Goal: Task Accomplishment & Management: Manage account settings

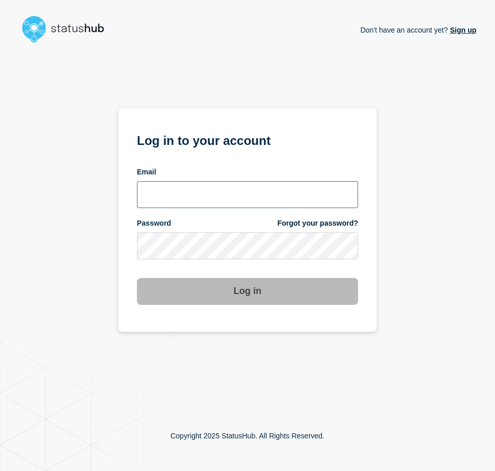
click at [236, 191] on input "email input" at bounding box center [247, 194] width 221 height 27
type input "[EMAIL_ADDRESS][PERSON_NAME][DOMAIN_NAME]"
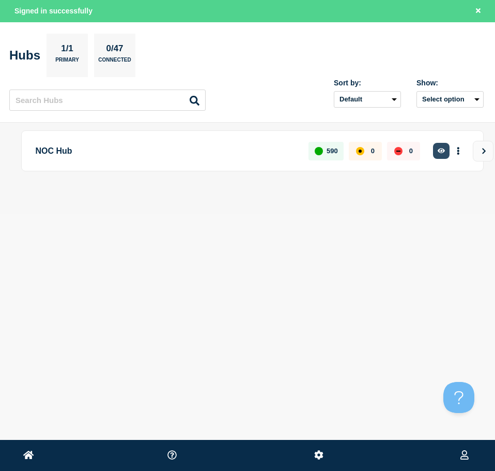
click at [438, 150] on icon "button" at bounding box center [442, 150] width 8 height 7
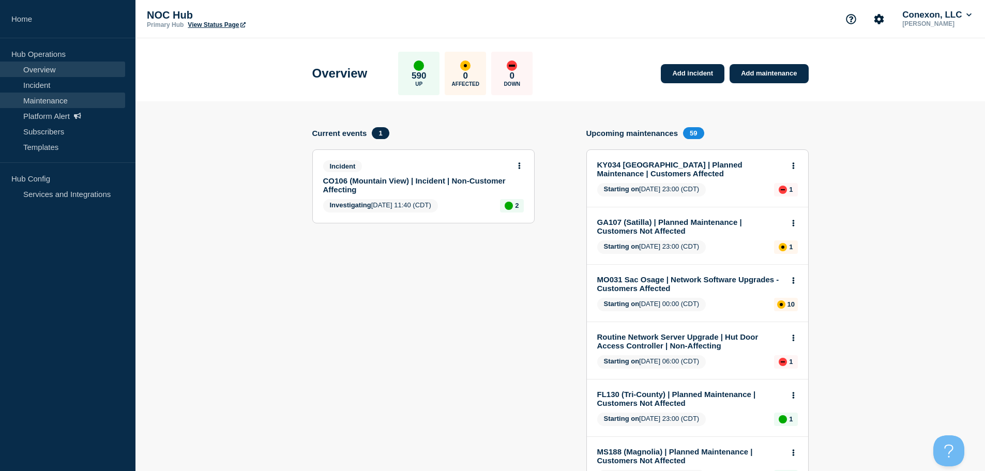
click at [79, 95] on link "Maintenance" at bounding box center [62, 101] width 125 height 16
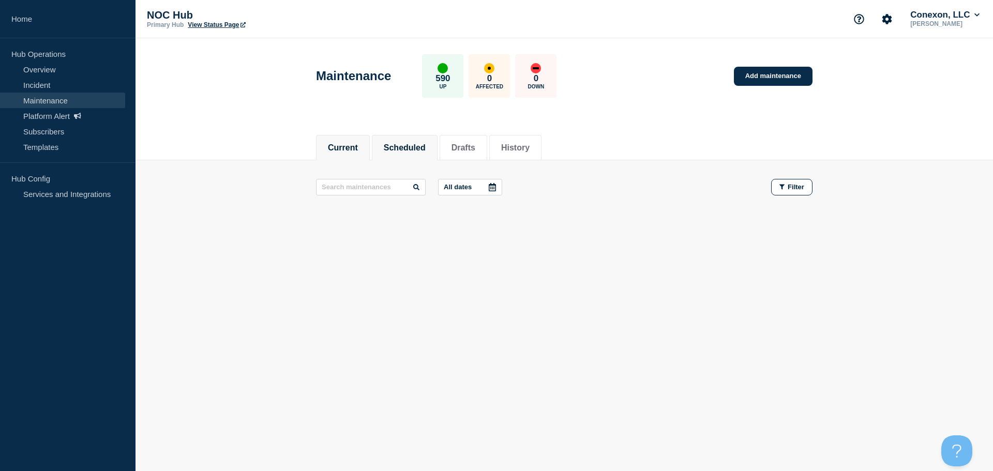
click at [419, 148] on button "Scheduled" at bounding box center [405, 147] width 42 height 9
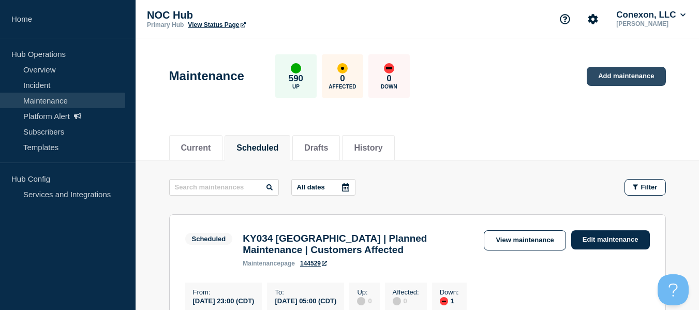
drag, startPoint x: 666, startPoint y: 90, endPoint x: 656, endPoint y: 85, distance: 11.1
click at [495, 88] on div "Maintenance 590 Up 0 Affected 0 Down Add maintenance" at bounding box center [417, 72] width 520 height 63
click at [495, 84] on link "Add maintenance" at bounding box center [625, 76] width 79 height 19
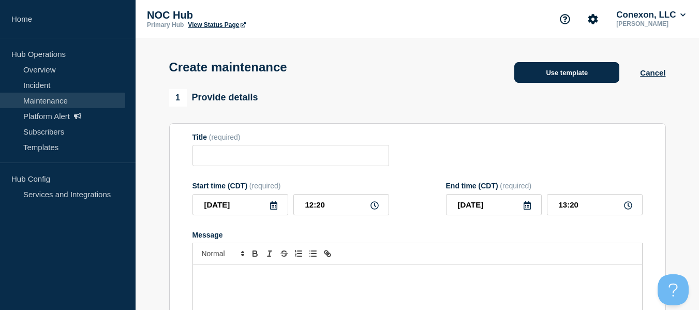
click at [495, 73] on button "Use template" at bounding box center [566, 72] width 105 height 21
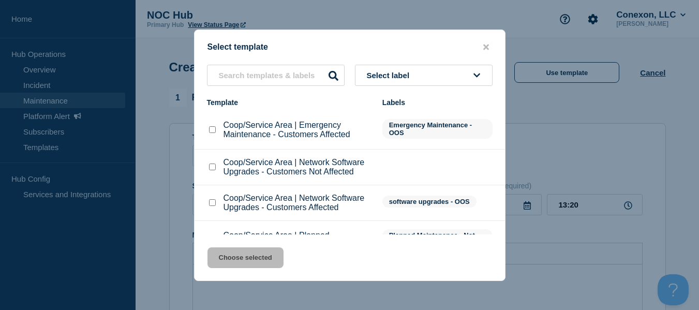
scroll to position [61, 0]
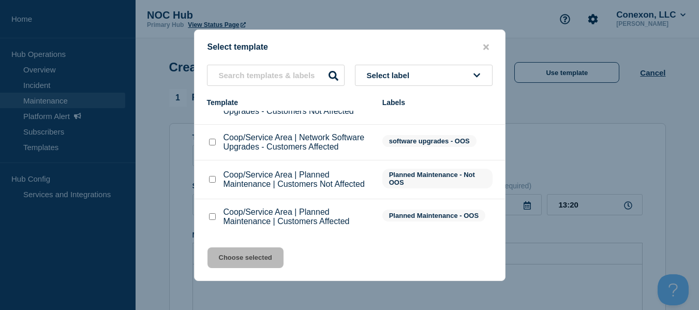
click at [212, 218] on input "Coop/Service Area | Planned Maintenance | Customers Affected checkbox" at bounding box center [212, 216] width 7 height 7
checkbox input "true"
click at [252, 251] on button "Choose selected" at bounding box center [245, 257] width 76 height 21
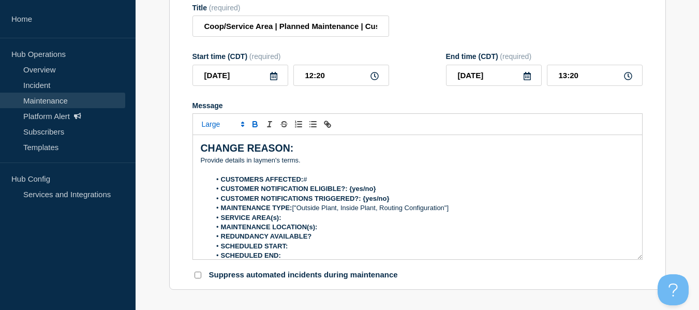
scroll to position [103, 0]
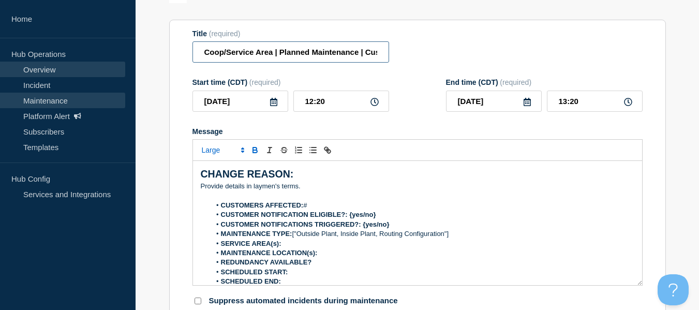
drag, startPoint x: 272, startPoint y: 56, endPoint x: 65, endPoint y: 71, distance: 207.4
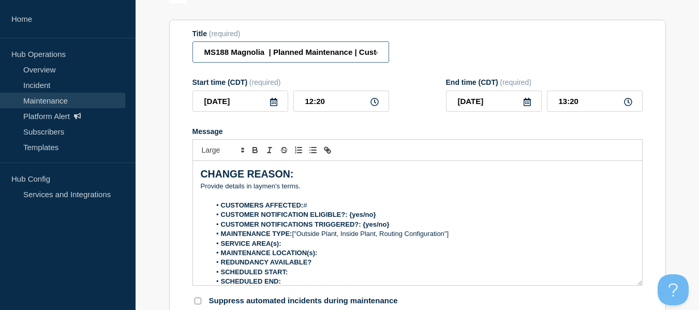
type input "MS188 Magnolia | Planned Maintenance | Customers Affected"
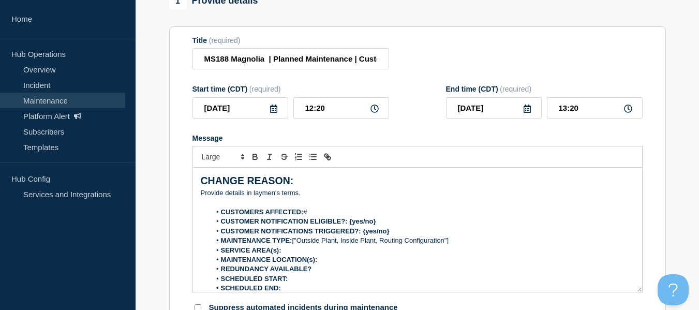
scroll to position [155, 0]
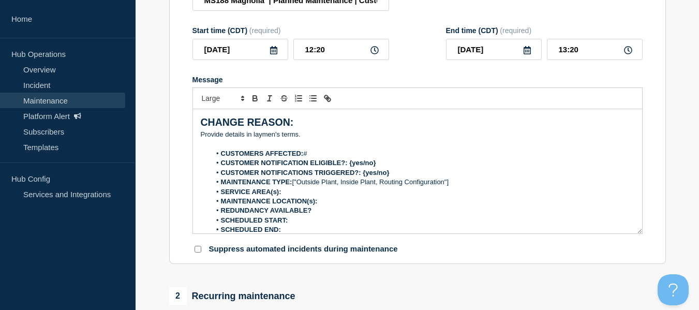
drag, startPoint x: 321, startPoint y: 144, endPoint x: 214, endPoint y: 142, distance: 107.1
click at [214, 142] on p "Message" at bounding box center [417, 143] width 433 height 9
drag, startPoint x: 214, startPoint y: 142, endPoint x: 188, endPoint y: 138, distance: 25.7
click at [188, 138] on section "Title (required) MS188 Magnolia | Planned Maintenance | Customers Affected Star…" at bounding box center [417, 116] width 496 height 296
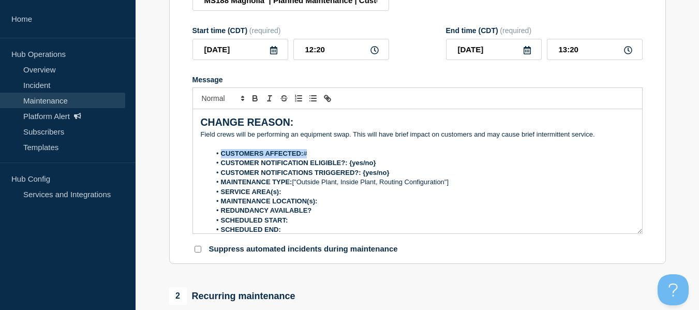
drag, startPoint x: 325, startPoint y: 155, endPoint x: 215, endPoint y: 160, distance: 109.8
click at [215, 158] on li "CUSTOMERS AFFECTED: #" at bounding box center [422, 153] width 424 height 9
drag, startPoint x: 387, startPoint y: 165, endPoint x: 350, endPoint y: 166, distance: 37.2
click at [350, 166] on li "CUSTOMER NOTIFICATION ELIGIBLE?: {yes/no}" at bounding box center [422, 162] width 424 height 9
drag, startPoint x: 390, startPoint y: 172, endPoint x: 363, endPoint y: 173, distance: 28.0
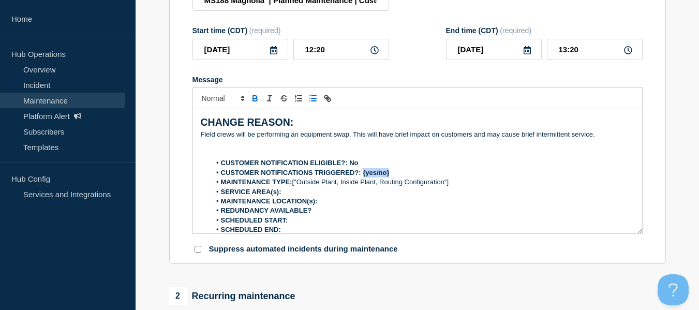
click at [363, 173] on li "CUSTOMER NOTIFICATIONS TRIGGERED?: {yes/no}" at bounding box center [422, 172] width 424 height 9
click at [362, 166] on li "CUSTOMER NOTIFICATION ELIGIBLE?: No" at bounding box center [422, 162] width 424 height 9
drag, startPoint x: 358, startPoint y: 164, endPoint x: 350, endPoint y: 164, distance: 7.8
click at [350, 164] on li "CUSTOMER NOTIFICATION ELIGIBLE?: No" at bounding box center [422, 162] width 424 height 9
drag, startPoint x: 403, startPoint y: 177, endPoint x: 364, endPoint y: 173, distance: 40.0
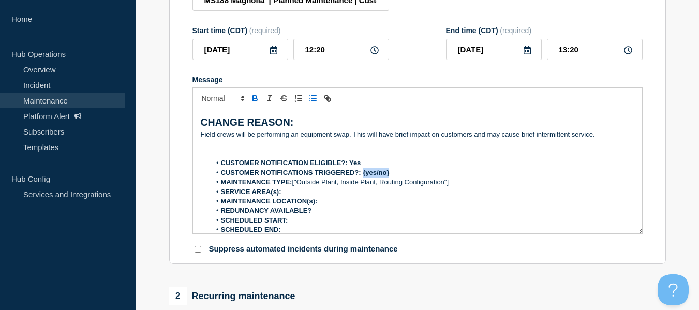
click at [364, 173] on li "CUSTOMER NOTIFICATIONS TRIGGERED?: {yes/no}" at bounding box center [422, 172] width 424 height 9
drag, startPoint x: 459, startPoint y: 179, endPoint x: 302, endPoint y: 187, distance: 157.4
click at [302, 187] on ol "CUSTOMER NOTIFICATION ELIGIBLE?: Yes CUSTOMER NOTIFICATIONS TRIGGERED?: Yes MAI…" at bounding box center [417, 201] width 433 height 86
drag, startPoint x: 396, startPoint y: 205, endPoint x: 456, endPoint y: 190, distance: 62.3
click at [398, 203] on li "MAINTENANCE LOCATION(s):" at bounding box center [422, 201] width 424 height 9
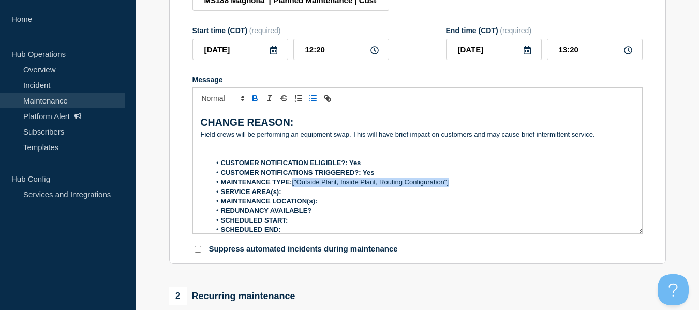
drag, startPoint x: 441, startPoint y: 185, endPoint x: 294, endPoint y: 183, distance: 146.9
click at [294, 183] on li "MAINTENANCE TYPE: ["Outside Plant, Inside Plant, Routing Configuration"]" at bounding box center [422, 181] width 424 height 9
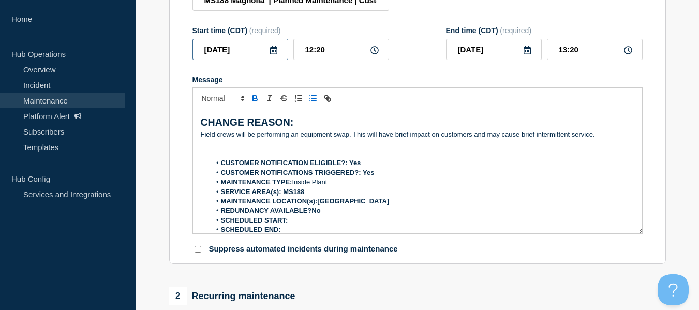
click at [273, 58] on input "[DATE]" at bounding box center [240, 49] width 96 height 21
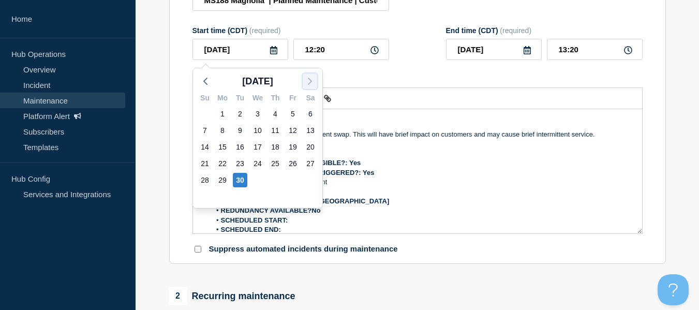
click at [313, 77] on icon "button" at bounding box center [310, 81] width 12 height 12
click at [255, 110] on div "1" at bounding box center [257, 114] width 14 height 14
type input "[DATE]"
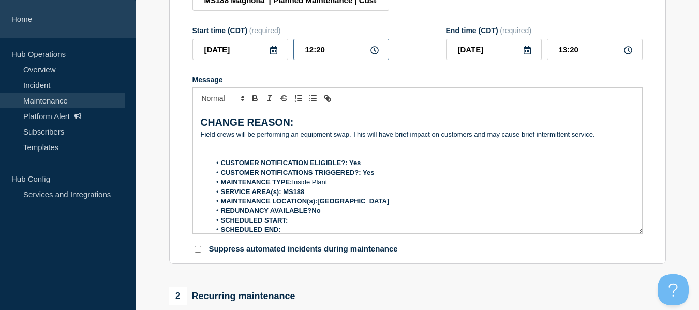
drag, startPoint x: 335, startPoint y: 49, endPoint x: 99, endPoint y: 38, distance: 235.6
click at [102, 40] on div "Home Hub Operations Overview Incident Maintenance Platform Alert Subscribers Te…" at bounding box center [349, 294] width 699 height 899
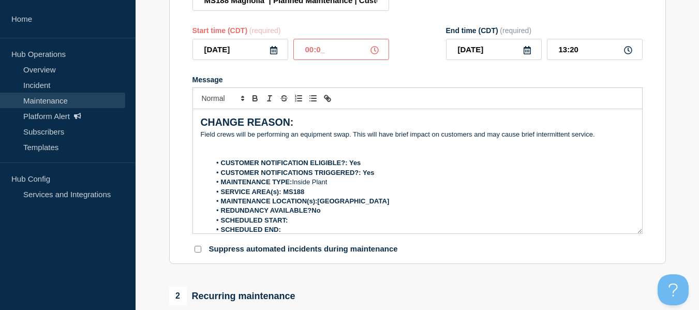
type input "00:00"
drag, startPoint x: 609, startPoint y: 47, endPoint x: 487, endPoint y: 52, distance: 122.7
click at [486, 52] on div "[DATE] 01:00" at bounding box center [544, 49] width 197 height 21
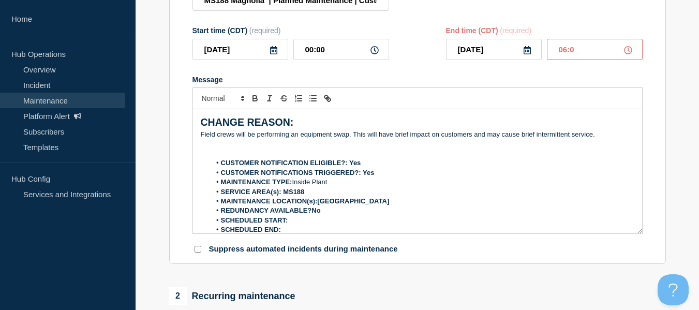
type input "06:00"
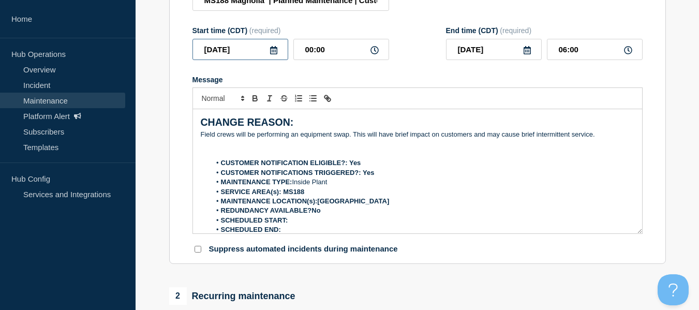
drag, startPoint x: 158, startPoint y: 55, endPoint x: 122, endPoint y: 58, distance: 36.3
click at [122, 58] on div "Home Hub Operations Overview Incident Maintenance Platform Alert Subscribers Te…" at bounding box center [349, 294] width 699 height 899
drag, startPoint x: 298, startPoint y: 228, endPoint x: 299, endPoint y: 221, distance: 6.7
click at [297, 225] on li "SCHEDULED END:" at bounding box center [422, 229] width 424 height 9
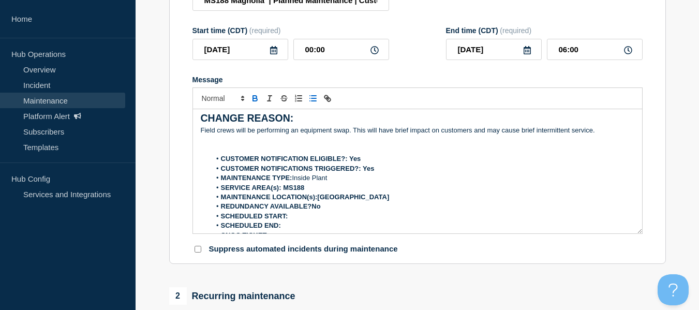
click at [298, 221] on li "SCHEDULED START:" at bounding box center [422, 216] width 424 height 9
drag, startPoint x: 329, startPoint y: 57, endPoint x: 260, endPoint y: 53, distance: 69.5
click at [260, 53] on div "[DATE] 00:00" at bounding box center [290, 49] width 197 height 21
click at [326, 218] on li "SCHEDULED START:[DATE]" at bounding box center [422, 216] width 424 height 9
drag, startPoint x: 499, startPoint y: 55, endPoint x: 366, endPoint y: 50, distance: 133.0
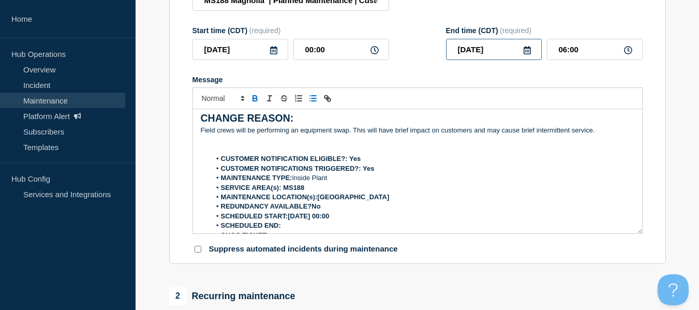
click at [366, 50] on div "Start time (CDT) (required) [DATE] 00:00 End time (CDT) (required) [DATE] 06:00" at bounding box center [417, 43] width 450 height 34
click at [290, 229] on li "SCHEDULED END:" at bounding box center [422, 225] width 424 height 9
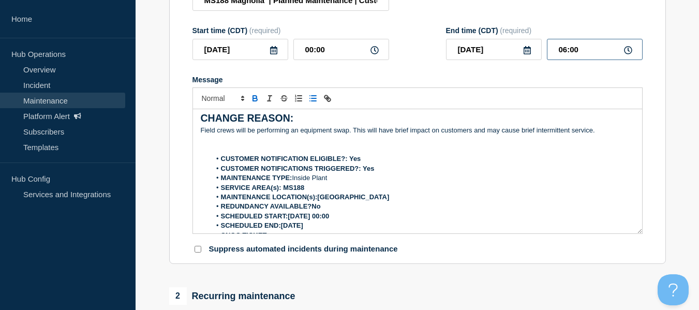
drag, startPoint x: 594, startPoint y: 53, endPoint x: 484, endPoint y: 62, distance: 111.0
click at [484, 60] on div "[DATE] 06:00" at bounding box center [544, 49] width 197 height 21
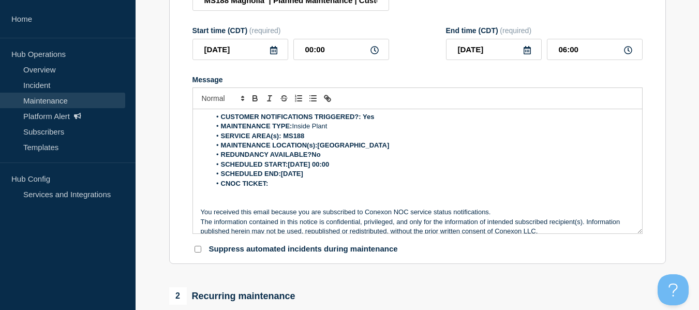
click at [336, 177] on li "SCHEDULED END:[DATE]" at bounding box center [422, 173] width 424 height 9
click at [320, 183] on li "CNOC TICKET:" at bounding box center [422, 183] width 424 height 9
click at [290, 186] on li "CNOC TICKET:" at bounding box center [422, 183] width 424 height 9
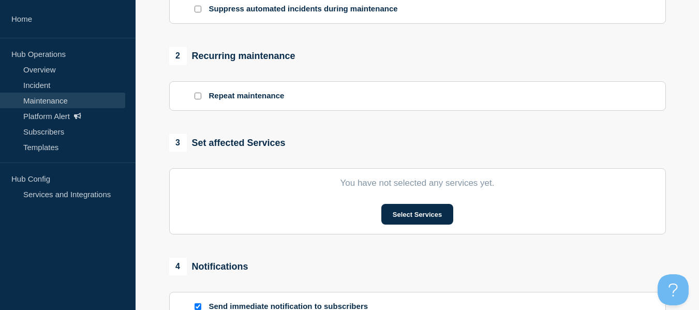
scroll to position [414, 0]
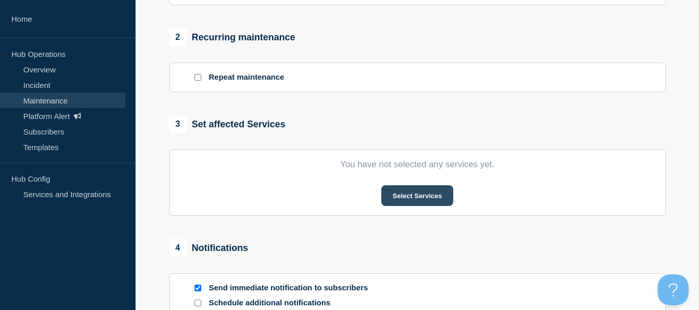
click at [420, 188] on button "Select Services" at bounding box center [417, 195] width 72 height 21
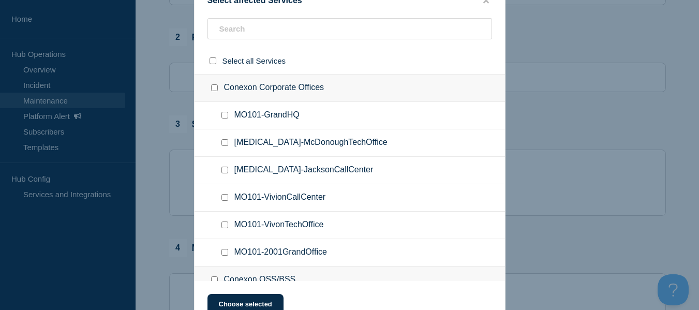
drag, startPoint x: 250, startPoint y: 42, endPoint x: 251, endPoint y: 30, distance: 11.9
click at [250, 38] on div at bounding box center [349, 32] width 310 height 29
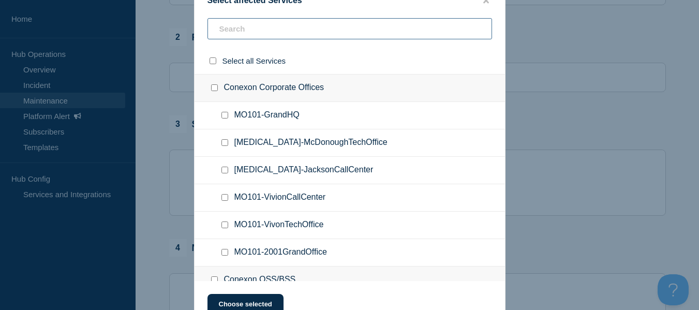
click at [251, 30] on input "text" at bounding box center [349, 28] width 284 height 21
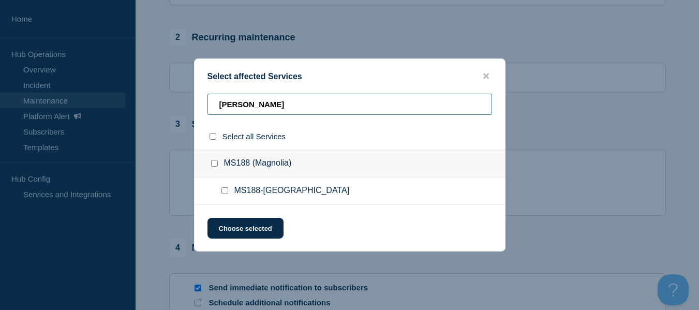
type input "[PERSON_NAME]"
click at [227, 195] on div at bounding box center [226, 191] width 15 height 10
click at [226, 190] on input "MS188-TYLERTOWN checkbox" at bounding box center [224, 190] width 7 height 7
checkbox input "true"
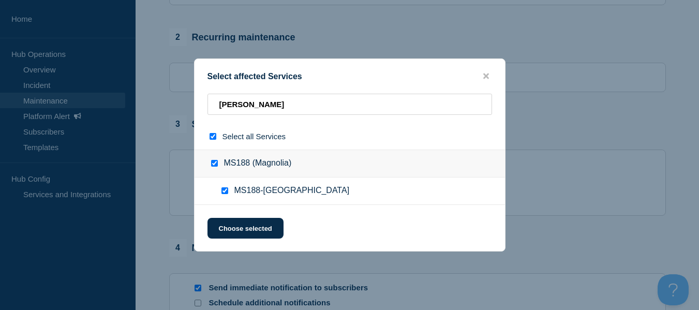
checkbox input "true"
click at [229, 222] on button "Choose selected" at bounding box center [245, 228] width 76 height 21
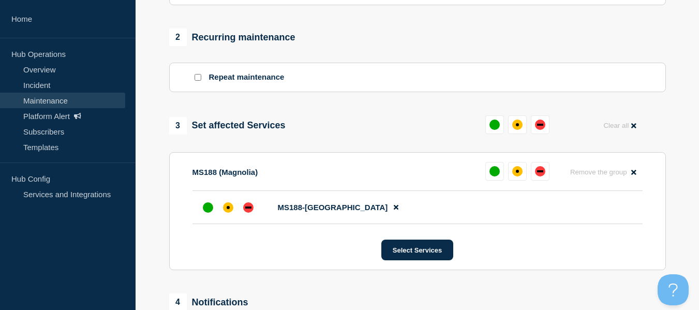
scroll to position [621, 0]
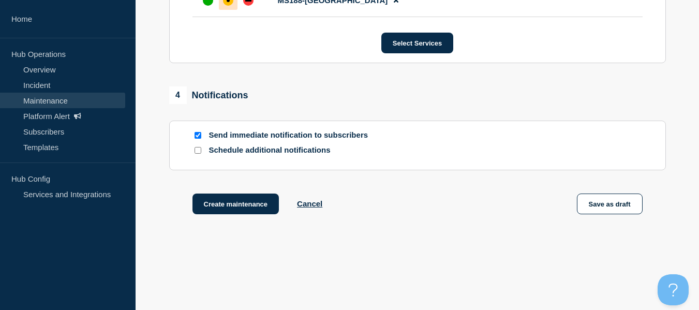
click at [235, 5] on div at bounding box center [228, 0] width 19 height 19
click at [240, 199] on button "Create maintenance" at bounding box center [235, 203] width 87 height 21
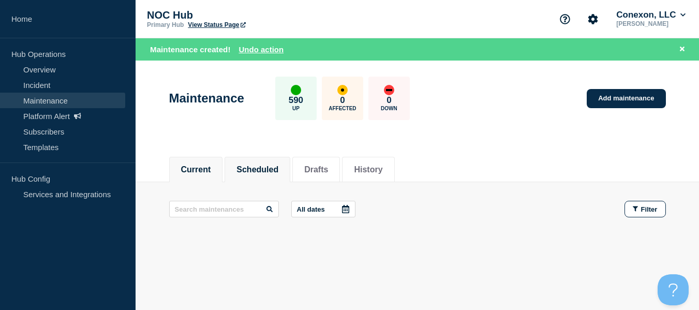
drag, startPoint x: 260, startPoint y: 154, endPoint x: 265, endPoint y: 160, distance: 8.4
click at [262, 156] on div "Current Scheduled Drafts History" at bounding box center [417, 163] width 496 height 35
click at [268, 165] on button "Scheduled" at bounding box center [257, 169] width 42 height 9
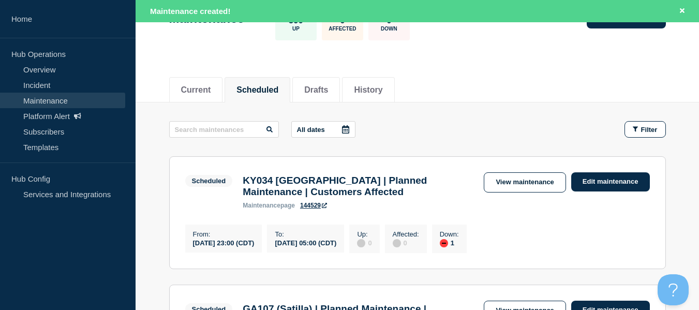
click at [349, 126] on icon at bounding box center [345, 129] width 7 height 8
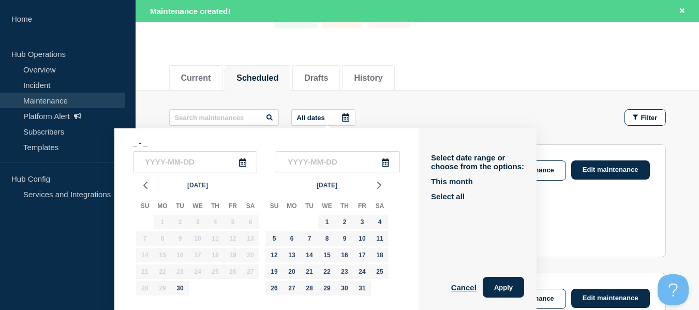
scroll to position [143, 0]
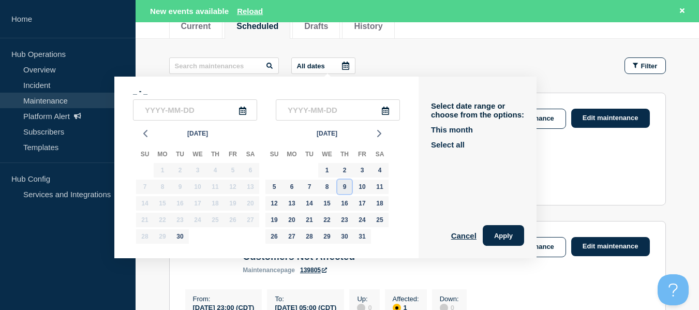
click at [341, 183] on div "9" at bounding box center [344, 186] width 14 height 14
type input "[DATE]"
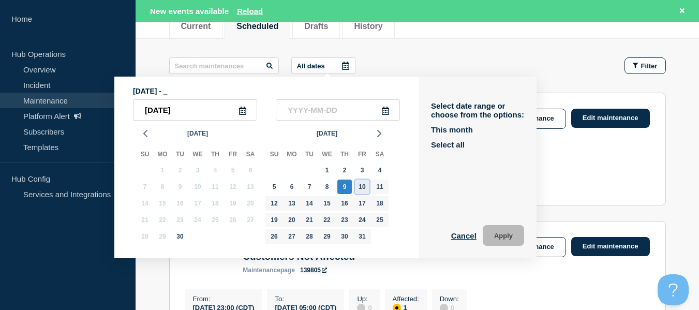
click at [358, 189] on div "10" at bounding box center [362, 186] width 14 height 14
type input "[DATE]"
click at [495, 228] on button "Apply" at bounding box center [503, 235] width 41 height 21
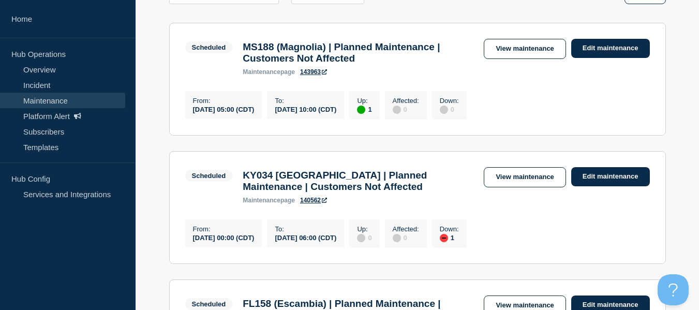
scroll to position [173, 0]
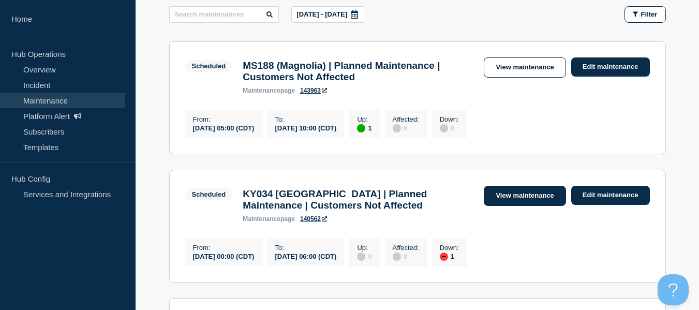
click at [495, 203] on link "View maintenance" at bounding box center [525, 196] width 82 height 20
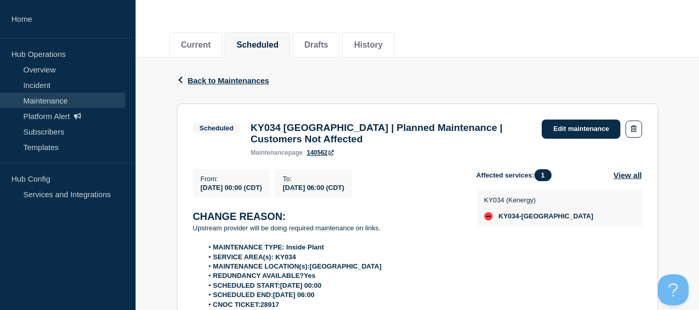
scroll to position [103, 0]
drag, startPoint x: 509, startPoint y: 202, endPoint x: 495, endPoint y: 190, distance: 18.7
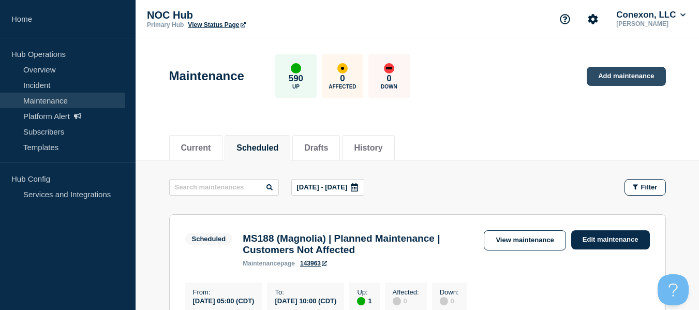
click at [495, 74] on link "Add maintenance" at bounding box center [625, 76] width 79 height 19
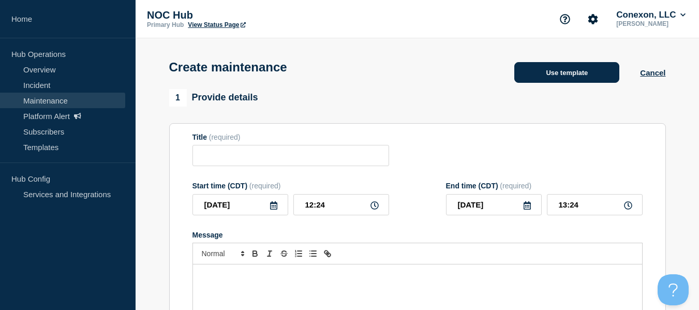
click at [495, 75] on button "Use template" at bounding box center [566, 72] width 105 height 21
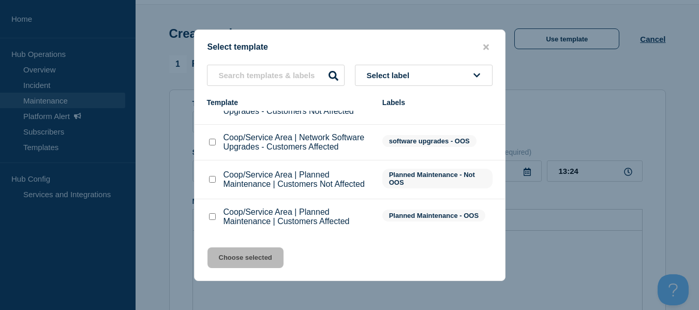
scroll to position [52, 0]
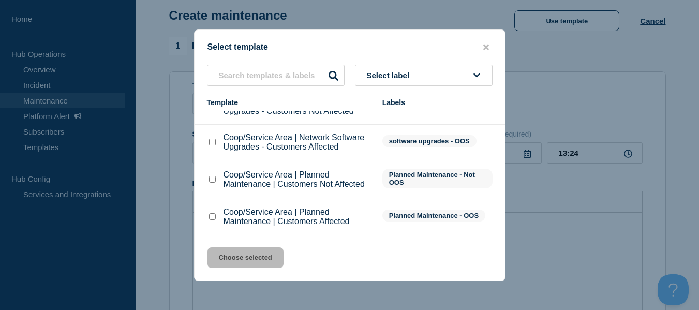
click at [281, 225] on p "Coop/Service Area | Planned Maintenance | Customers Affected" at bounding box center [297, 216] width 148 height 19
click at [213, 180] on input "Coop/Service Area | Planned Maintenance | Customers Not Affected checkbox" at bounding box center [212, 179] width 7 height 7
checkbox input "true"
drag, startPoint x: 237, startPoint y: 261, endPoint x: 245, endPoint y: 228, distance: 33.9
click at [237, 262] on button "Choose selected" at bounding box center [245, 257] width 76 height 21
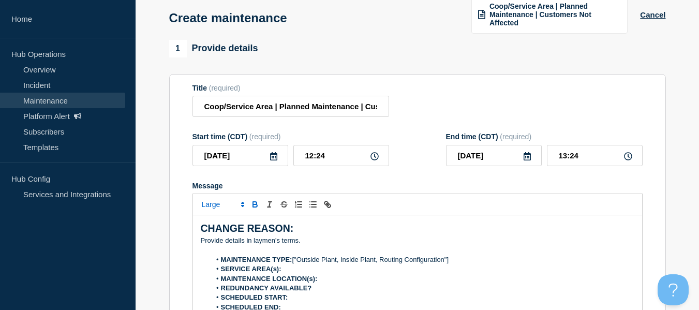
scroll to position [108, 0]
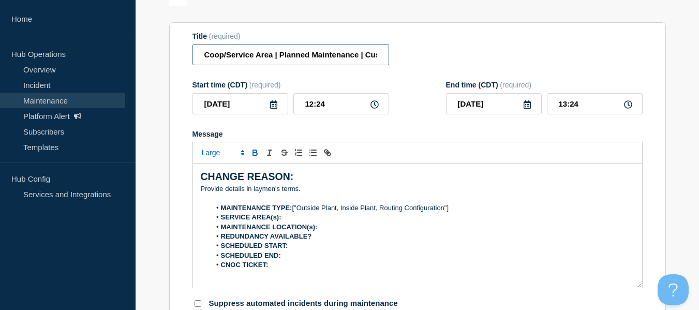
drag, startPoint x: 273, startPoint y: 52, endPoint x: 124, endPoint y: 60, distance: 149.2
type input "MS188 Magnolia | Planned Maintenance | Customers Not Affected"
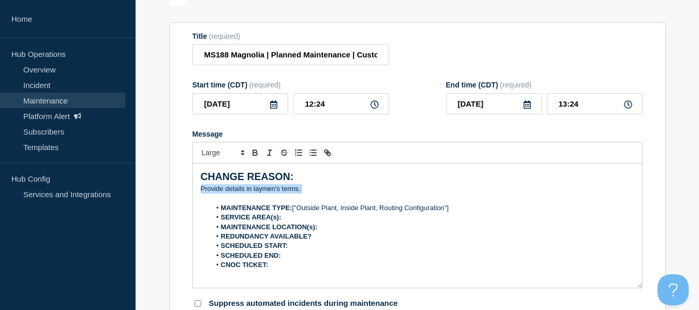
drag, startPoint x: 294, startPoint y: 185, endPoint x: 197, endPoint y: 189, distance: 97.3
click at [197, 189] on div "CHANGE REASON: ﻿Provide details in laymen's terms. MAINTENANCE TYPE: ["Outside …" at bounding box center [417, 225] width 449 height 124
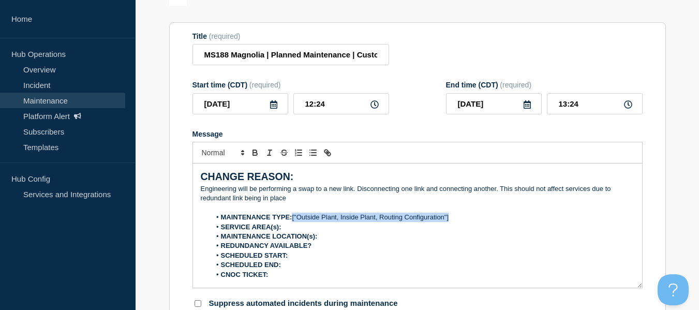
drag, startPoint x: 459, startPoint y: 218, endPoint x: 294, endPoint y: 216, distance: 165.0
click at [294, 216] on li "MAINTENANCE TYPE: ["Outside Plant, Inside Plant, Routing Configuration"]" at bounding box center [422, 217] width 424 height 9
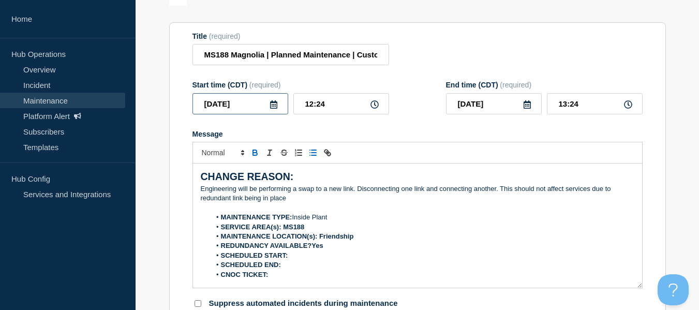
click at [278, 97] on input "[DATE]" at bounding box center [240, 103] width 96 height 21
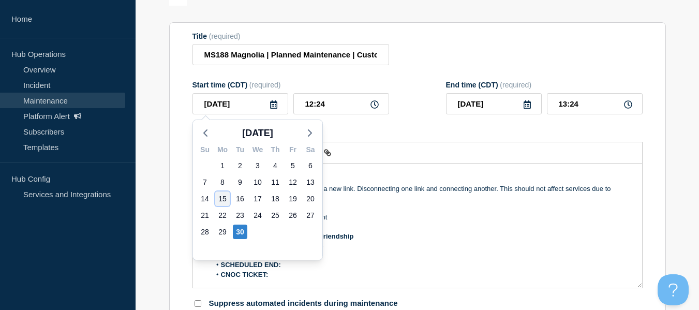
click at [228, 198] on div "15" at bounding box center [222, 198] width 14 height 14
type input "[DATE]"
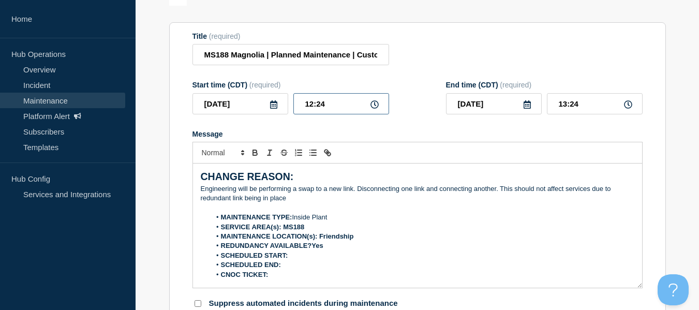
drag, startPoint x: 344, startPoint y: 103, endPoint x: 272, endPoint y: 101, distance: 73.0
click at [266, 108] on div "[DATE] 12:24" at bounding box center [290, 103] width 197 height 21
type input "01:00"
type input "02:00"
drag, startPoint x: 314, startPoint y: 103, endPoint x: 244, endPoint y: 101, distance: 69.8
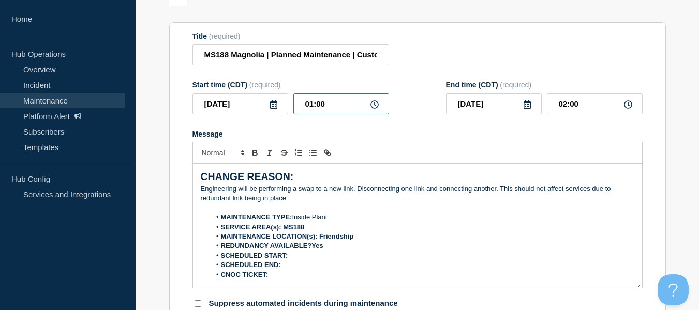
click at [244, 101] on div "[DATE] 01:00" at bounding box center [290, 103] width 197 height 21
type input "00:00"
drag, startPoint x: 590, startPoint y: 101, endPoint x: 441, endPoint y: 99, distance: 148.4
click at [437, 99] on div "Start time (CDT) (required) [DATE] 00:00 End time (CDT) (required) [DATE] 01:00" at bounding box center [417, 98] width 450 height 34
type input "03:00"
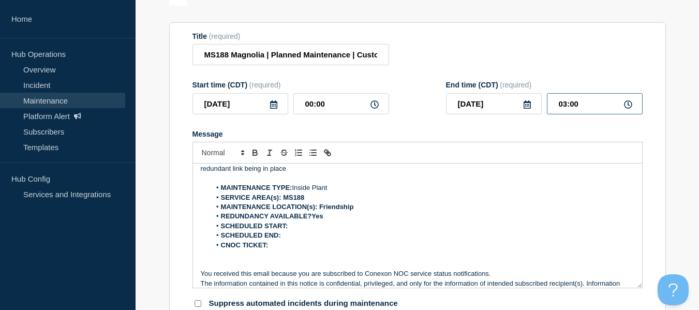
scroll to position [46, 0]
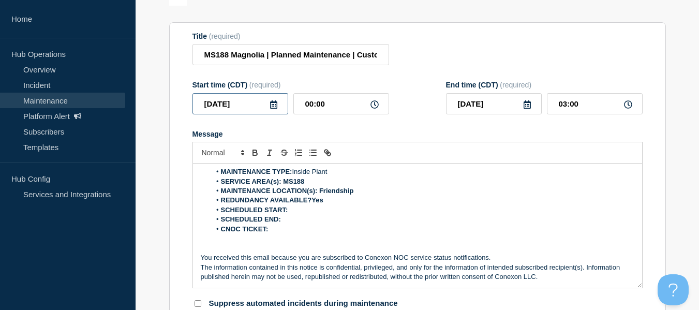
drag, startPoint x: 262, startPoint y: 103, endPoint x: 176, endPoint y: 107, distance: 85.4
click at [176, 107] on section "Title (required) MS188 Magnolia | Planned Maintenance | Customers Not Affected …" at bounding box center [417, 170] width 496 height 296
click at [288, 208] on li "SCHEDULED START:" at bounding box center [422, 209] width 424 height 9
drag, startPoint x: 349, startPoint y: 106, endPoint x: 237, endPoint y: 106, distance: 111.2
click at [237, 106] on div "[DATE] 00:00" at bounding box center [290, 103] width 197 height 21
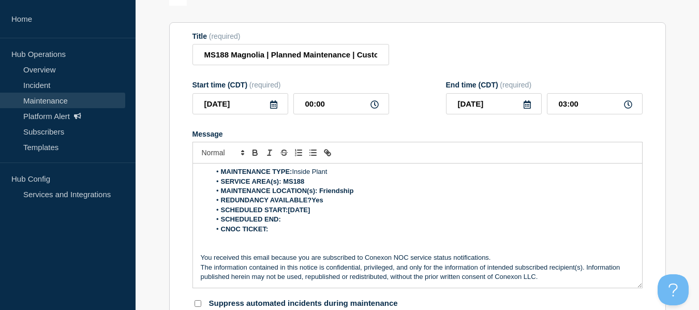
click at [330, 214] on li "SCHEDULED START:[DATE]" at bounding box center [422, 209] width 424 height 9
drag, startPoint x: 598, startPoint y: 99, endPoint x: 523, endPoint y: 107, distance: 74.9
click at [495, 107] on div "[DATE] 03:00" at bounding box center [544, 103] width 197 height 21
click at [478, 106] on input "[DATE]" at bounding box center [494, 103] width 96 height 21
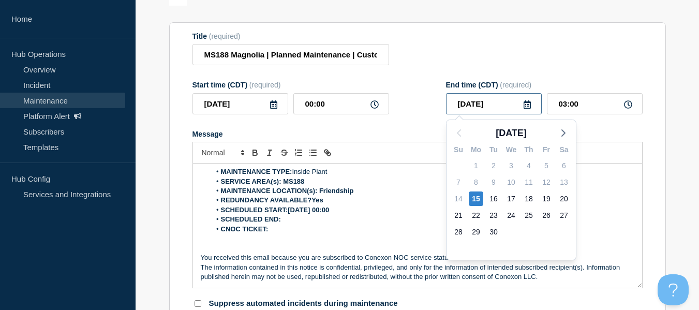
drag, startPoint x: 499, startPoint y: 103, endPoint x: 369, endPoint y: 110, distance: 130.5
click at [369, 110] on div "Start time (CDT) (required) [DATE] 00:00 End time (CDT) (required) 2025-09-[DAT…" at bounding box center [417, 98] width 450 height 34
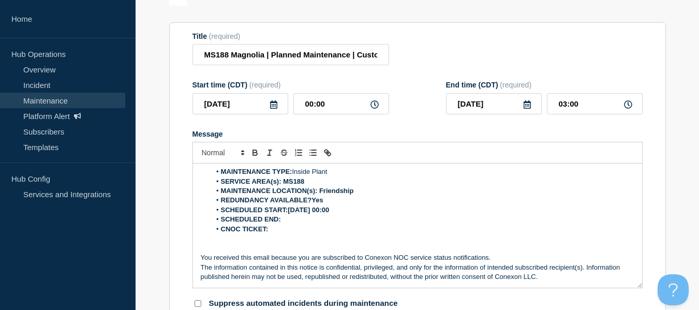
click at [300, 219] on li "SCHEDULED END:" at bounding box center [422, 219] width 424 height 9
drag, startPoint x: 583, startPoint y: 106, endPoint x: 353, endPoint y: 203, distance: 249.8
click at [488, 119] on form "Title (required) MS188 Magnolia | Planned Maintenance | Customers Not Affected …" at bounding box center [417, 170] width 450 height 277
click at [318, 220] on li "SCHEDULED END:[DATE]" at bounding box center [422, 219] width 424 height 9
click at [304, 234] on li "CNOC TICKET:" at bounding box center [422, 228] width 424 height 9
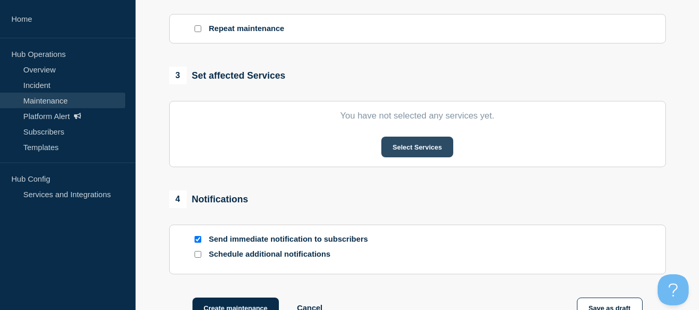
scroll to position [470, 0]
click at [448, 148] on button "Select Services" at bounding box center [417, 146] width 72 height 21
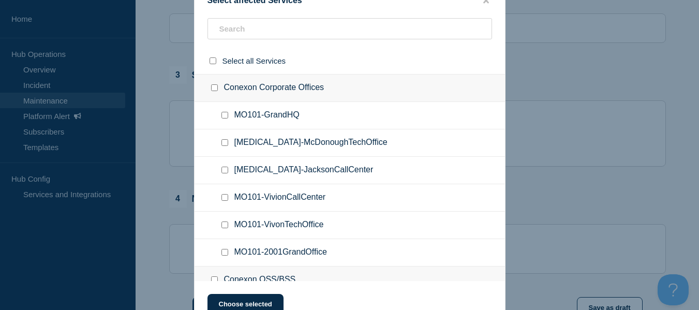
click at [249, 128] on ul "MO101-GrandHQ" at bounding box center [349, 115] width 310 height 27
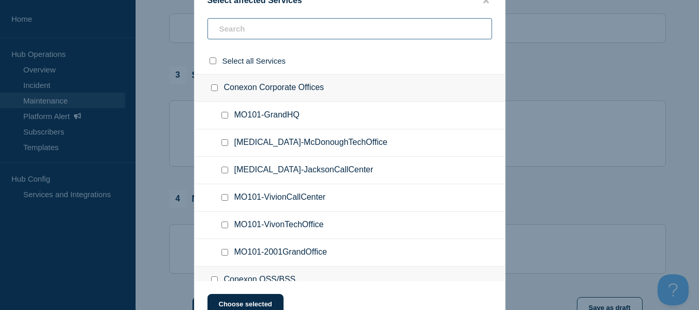
click at [273, 30] on input "text" at bounding box center [349, 28] width 284 height 21
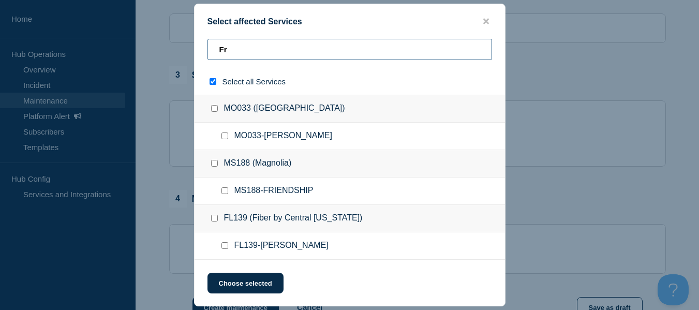
type input "Frk"
checkbox input "true"
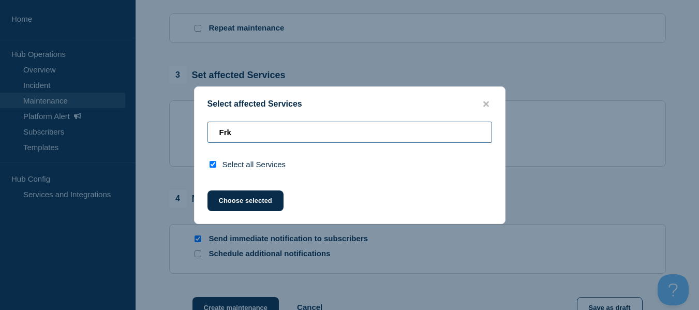
type input "Fr"
checkbox input "false"
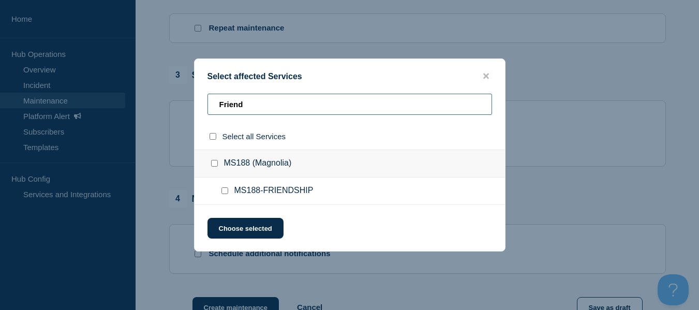
type input "Friend"
click at [226, 192] on input "MS188-FRIENDSHIP checkbox" at bounding box center [224, 190] width 7 height 7
checkbox input "true"
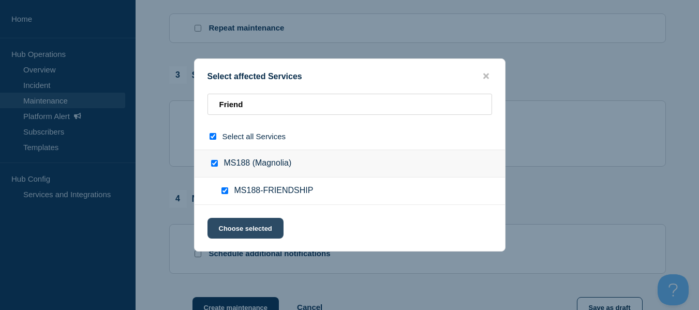
click at [240, 228] on button "Choose selected" at bounding box center [245, 228] width 76 height 21
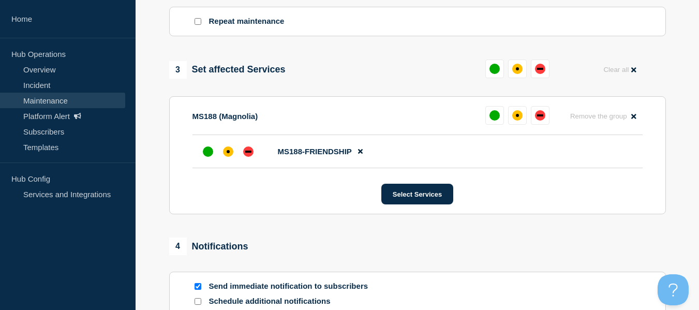
scroll to position [522, 0]
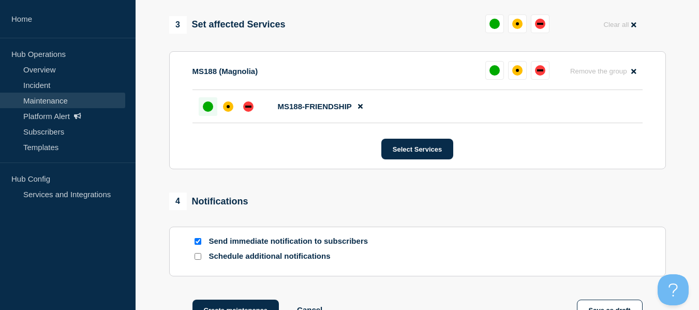
click at [208, 108] on div "up" at bounding box center [208, 106] width 10 height 10
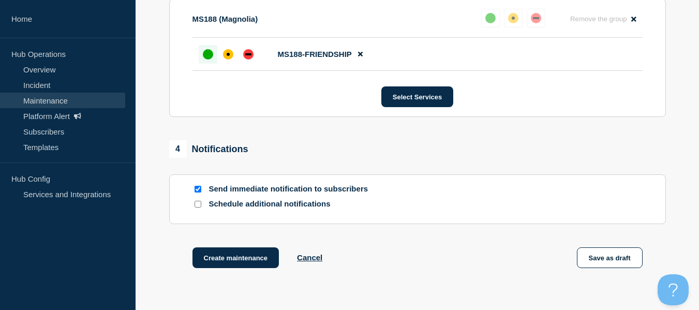
scroll to position [651, 0]
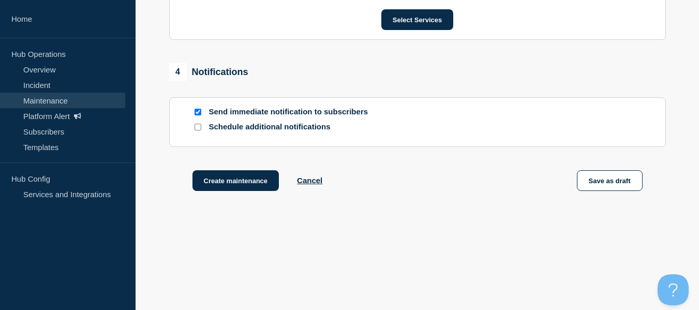
drag, startPoint x: 251, startPoint y: 157, endPoint x: 249, endPoint y: 165, distance: 8.9
click at [248, 176] on button "Create maintenance" at bounding box center [235, 180] width 87 height 21
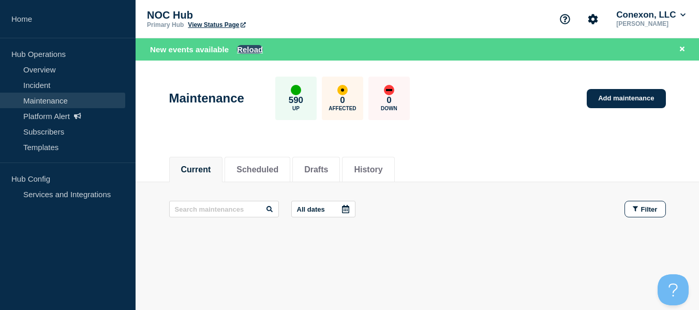
click at [244, 46] on button "Reload" at bounding box center [250, 49] width 26 height 9
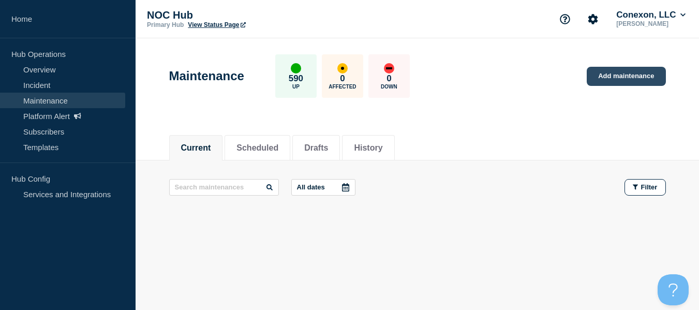
click at [495, 73] on link "Add maintenance" at bounding box center [625, 76] width 79 height 19
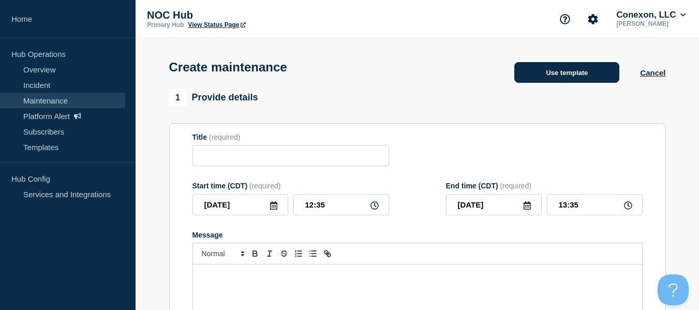
click at [495, 68] on button "Use template" at bounding box center [566, 72] width 105 height 21
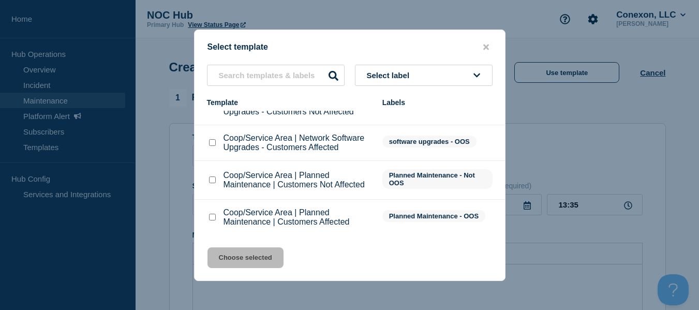
scroll to position [61, 0]
click at [255, 213] on p "Coop/Service Area | Planned Maintenance | Customers Affected" at bounding box center [297, 216] width 148 height 19
click at [217, 221] on div at bounding box center [212, 217] width 10 height 10
click at [213, 218] on input "Coop/Service Area | Planned Maintenance | Customers Affected checkbox" at bounding box center [212, 216] width 7 height 7
checkbox input "true"
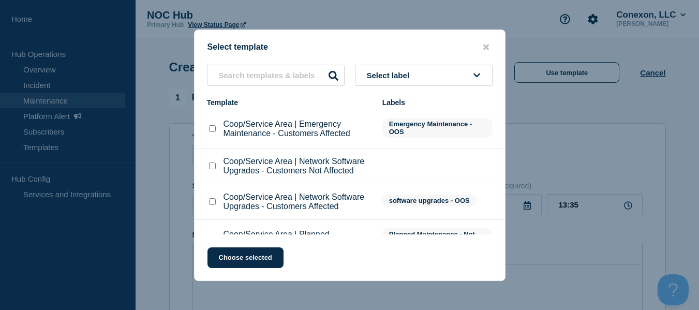
scroll to position [0, 0]
click at [256, 243] on div "Select template Select label Template Labels Coop/Service Area | Emergency Main…" at bounding box center [349, 154] width 311 height 251
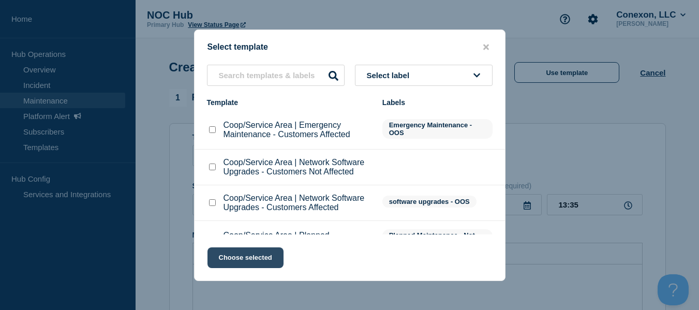
click at [258, 254] on button "Choose selected" at bounding box center [245, 257] width 76 height 21
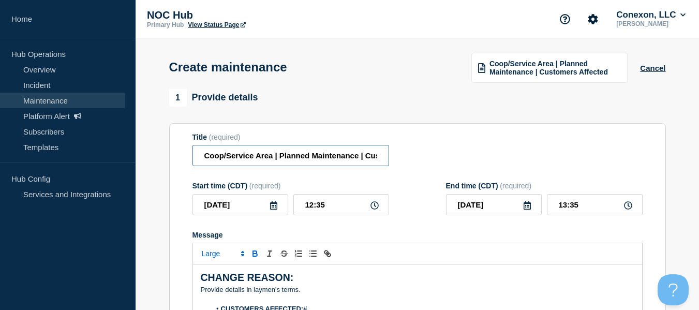
drag, startPoint x: 273, startPoint y: 158, endPoint x: 128, endPoint y: 168, distance: 145.1
drag, startPoint x: 255, startPoint y: 165, endPoint x: 262, endPoint y: 165, distance: 6.2
click at [257, 165] on input "Coop/Service Area | Planned Maintenance | Customers Affected" at bounding box center [290, 155] width 197 height 21
type input "FL130 [GEOGRAPHIC_DATA] | Planned Maintenance | Customers Affected"
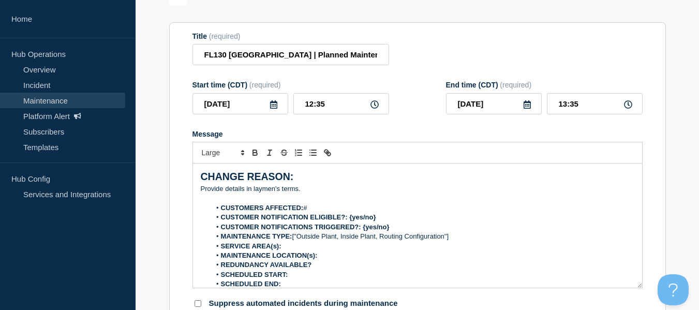
scroll to position [103, 0]
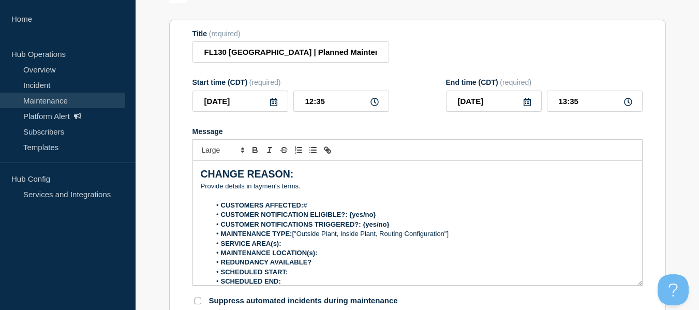
click at [272, 103] on icon at bounding box center [273, 102] width 8 height 8
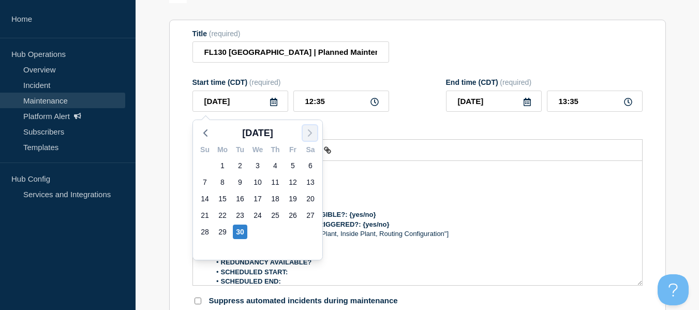
click at [307, 130] on icon "button" at bounding box center [310, 133] width 12 height 12
click at [240, 197] on div "14" at bounding box center [240, 198] width 14 height 14
type input "[DATE]"
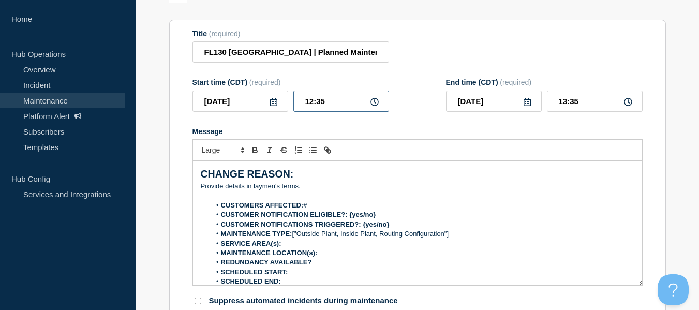
drag, startPoint x: 284, startPoint y: 102, endPoint x: 276, endPoint y: 102, distance: 8.3
click at [276, 102] on div "[DATE] 12:35" at bounding box center [290, 101] width 197 height 21
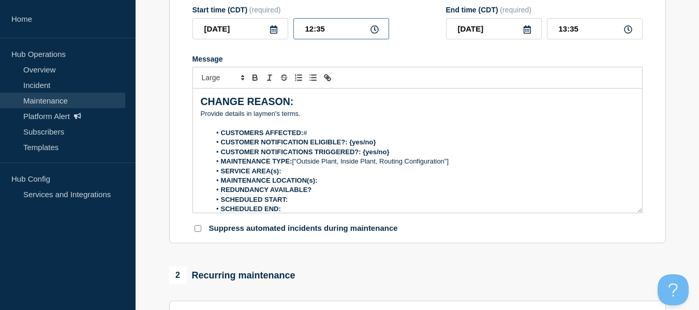
scroll to position [168, 0]
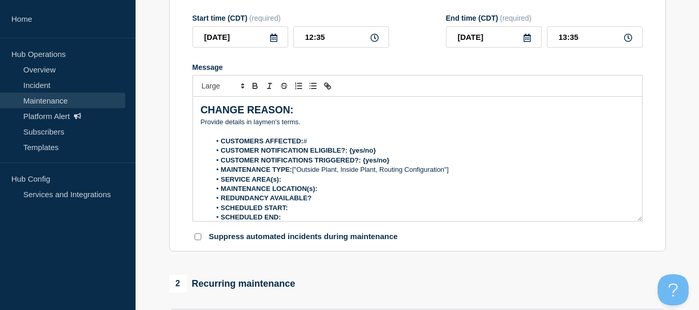
click at [334, 19] on div "Start time (CDT) (required)" at bounding box center [290, 18] width 197 height 8
click at [337, 32] on div "Start time (CDT) (required) [DATE] 12:35" at bounding box center [290, 31] width 197 height 34
drag, startPoint x: 337, startPoint y: 32, endPoint x: 221, endPoint y: 37, distance: 116.0
click at [218, 35] on div "[DATE] 12:35" at bounding box center [290, 36] width 197 height 21
type input "23:00"
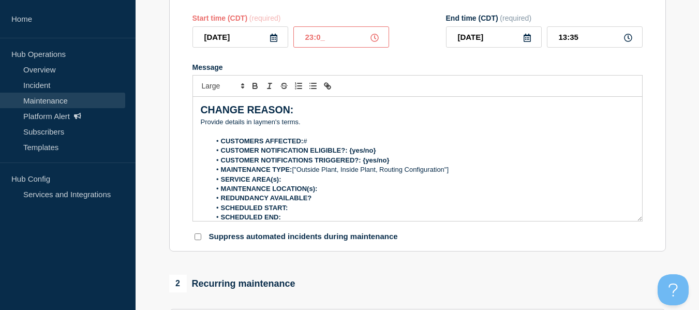
type input "[DATE]"
type input "02:00"
drag, startPoint x: 317, startPoint y: 125, endPoint x: 197, endPoint y: 127, distance: 120.0
click at [197, 127] on div "CHANGE REASON: ﻿Provide details in laymen's terms. CUSTOMERS AFFECTED: # CUSTOM…" at bounding box center [417, 159] width 449 height 124
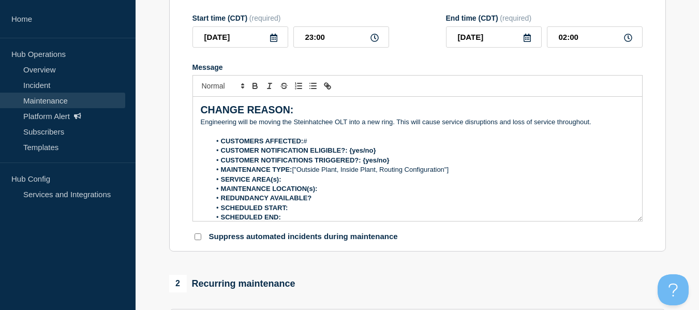
click at [339, 139] on li "CUSTOMERS AFFECTED: #" at bounding box center [422, 141] width 424 height 9
drag, startPoint x: 387, startPoint y: 155, endPoint x: 350, endPoint y: 154, distance: 37.3
click at [350, 154] on li "CUSTOMER NOTIFICATION ELIGIBLE?: {yes/no}" at bounding box center [422, 150] width 424 height 9
drag, startPoint x: 391, startPoint y: 164, endPoint x: 362, endPoint y: 163, distance: 29.0
click at [362, 163] on li "CUSTOMER NOTIFICATIONS TRIGGERED?: {yes/no}" at bounding box center [422, 160] width 424 height 9
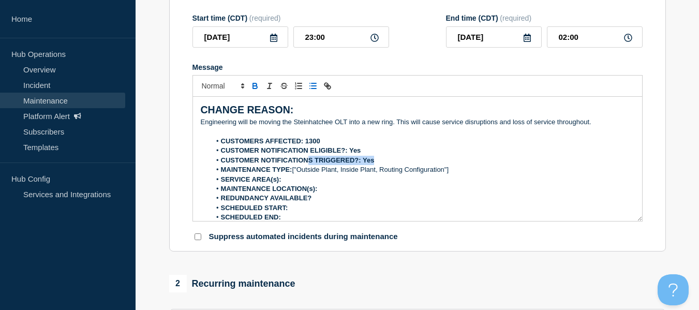
drag, startPoint x: 469, startPoint y: 167, endPoint x: 310, endPoint y: 164, distance: 158.3
click at [310, 164] on li "CUSTOMER NOTIFICATIONS TRIGGERED?: Yes" at bounding box center [422, 160] width 424 height 9
click at [454, 178] on li "SERVICE AREA(s):" at bounding box center [422, 179] width 424 height 9
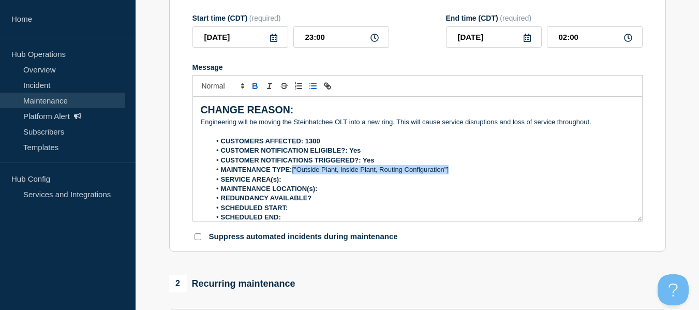
drag, startPoint x: 456, startPoint y: 175, endPoint x: 294, endPoint y: 173, distance: 161.9
click at [294, 173] on li "MAINTENANCE TYPE: ["Outside Plant, Inside Plant, Routing Configuration"]" at bounding box center [422, 169] width 424 height 9
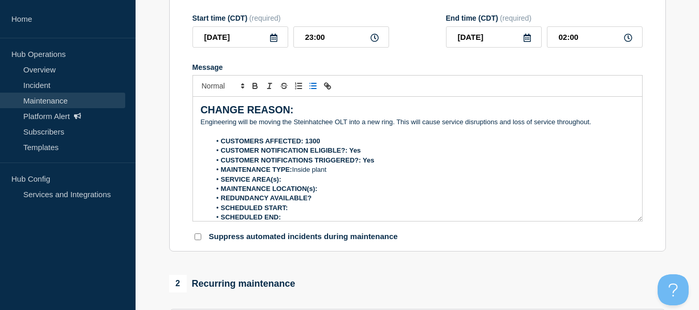
click at [287, 177] on li "SERVICE AREA(s):" at bounding box center [422, 179] width 424 height 9
click at [338, 201] on li "REDUNDANCY AVAILABLE?" at bounding box center [422, 197] width 424 height 9
click at [285, 211] on strong "SCHEDULED START:" at bounding box center [254, 208] width 67 height 8
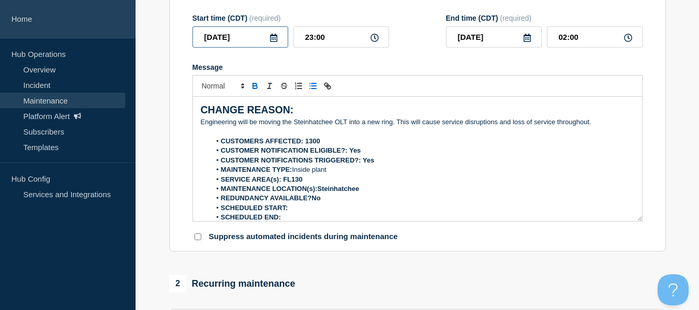
drag, startPoint x: 255, startPoint y: 37, endPoint x: 100, endPoint y: 36, distance: 154.6
click at [100, 36] on div "Home Hub Operations Overview Incident Maintenance Platform Alert Subscribers Te…" at bounding box center [349, 281] width 699 height 899
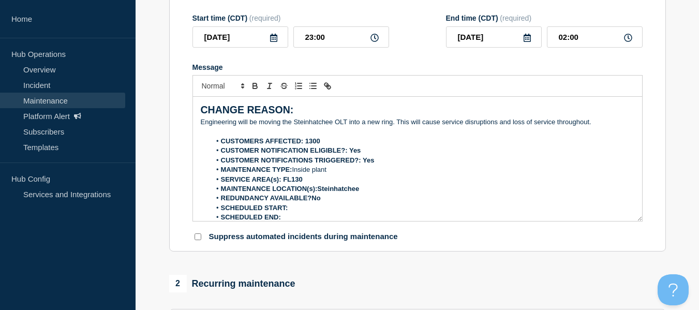
click at [305, 212] on li "SCHEDULED START:" at bounding box center [422, 207] width 424 height 9
drag, startPoint x: 281, startPoint y: 46, endPoint x: 261, endPoint y: 49, distance: 20.9
click at [261, 48] on div "[DATE] 23:00" at bounding box center [290, 36] width 197 height 21
click at [332, 215] on ol "CUSTOMERS AFFECTED: 1300 CUSTOMER NOTIFICATION ELIGIBLE?: Yes CUSTOMER NOTIFICA…" at bounding box center [417, 185] width 433 height 96
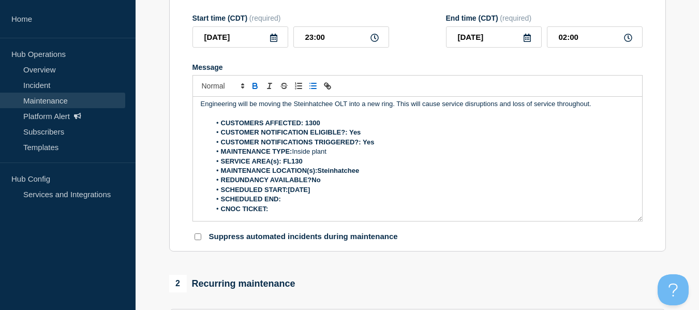
click at [332, 198] on li "SCHEDULED END:" at bounding box center [422, 198] width 424 height 9
click at [333, 191] on li "SCHEDULED START:[DATE]" at bounding box center [422, 189] width 424 height 9
drag, startPoint x: 399, startPoint y: 40, endPoint x: 394, endPoint y: 46, distance: 8.1
click at [394, 41] on div "Start time (CDT) (required) [DATE] 23:00 End time (CDT) (required) [DATE] 02:00" at bounding box center [417, 31] width 450 height 34
click at [300, 200] on li "SCHEDULED END:" at bounding box center [422, 198] width 424 height 9
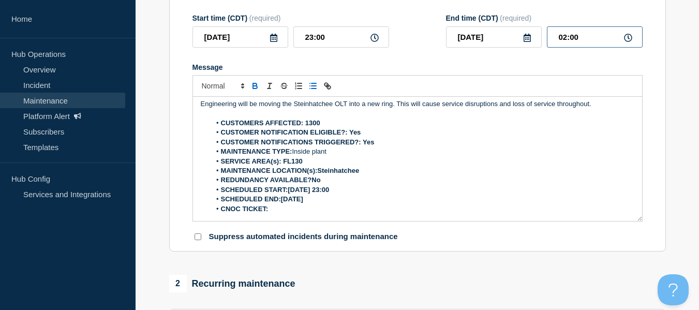
drag, startPoint x: 546, startPoint y: 38, endPoint x: 474, endPoint y: 91, distance: 89.6
click at [495, 42] on div "[DATE] 02:00" at bounding box center [544, 36] width 197 height 21
click at [329, 200] on li "SCHEDULED END:[DATE]" at bounding box center [422, 198] width 424 height 9
click at [279, 208] on li "CNOC TICKET:" at bounding box center [422, 208] width 424 height 9
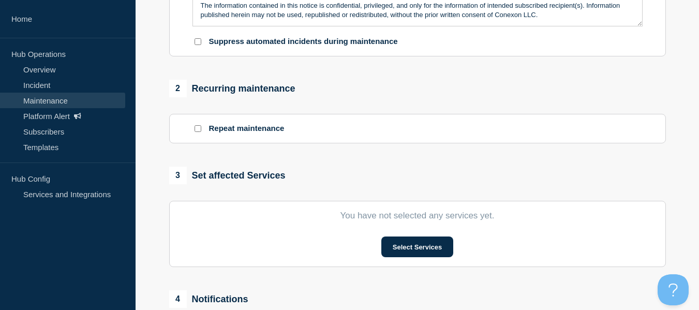
scroll to position [374, 0]
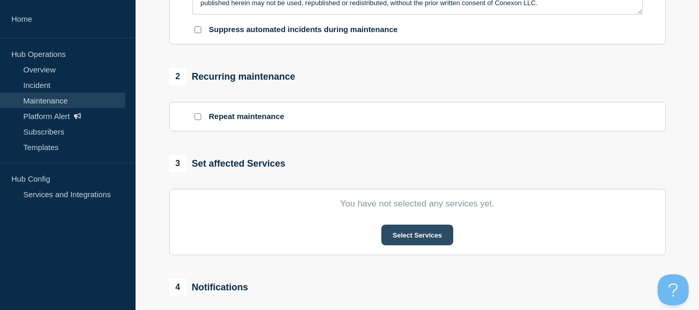
click at [436, 237] on button "Select Services" at bounding box center [417, 234] width 72 height 21
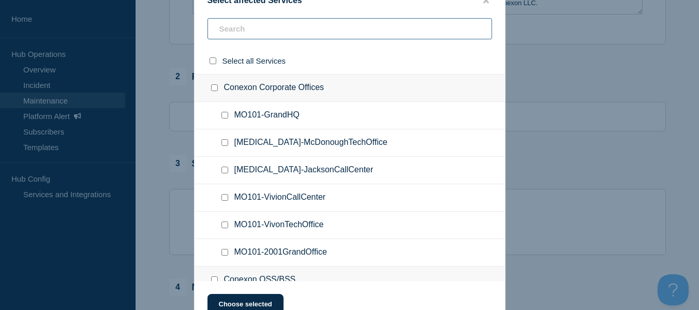
click at [275, 34] on input "text" at bounding box center [349, 28] width 284 height 21
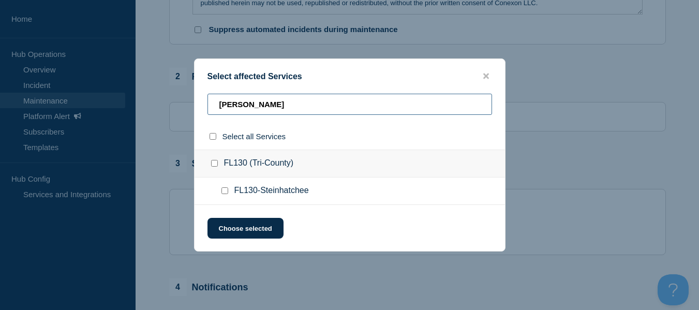
type input "[PERSON_NAME]"
click at [224, 183] on ul "FL130-Steinhatchee" at bounding box center [349, 190] width 310 height 27
click at [229, 191] on div at bounding box center [226, 191] width 15 height 10
click at [226, 190] on input "FL130-Steinhatchee checkbox" at bounding box center [224, 190] width 7 height 7
checkbox input "true"
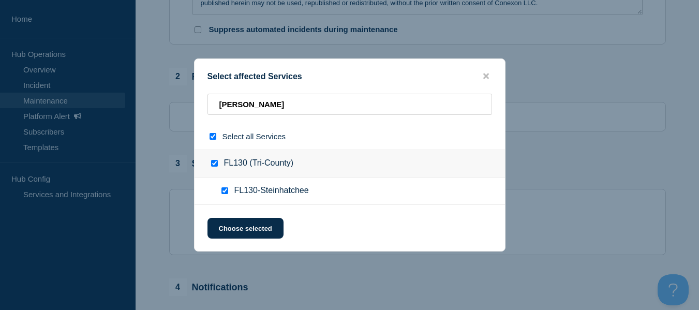
checkbox input "true"
click at [229, 218] on div "Select affected Services [PERSON_NAME] Select all Services FL130 (Tri-County) F…" at bounding box center [349, 154] width 311 height 193
click at [255, 217] on div "Select affected Services [PERSON_NAME] Select all Services FL130 (Tri-County) F…" at bounding box center [349, 154] width 311 height 193
click at [250, 220] on button "Choose selected" at bounding box center [245, 228] width 76 height 21
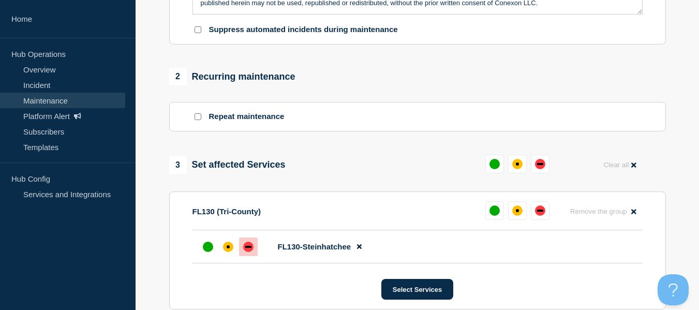
click at [251, 248] on div "down" at bounding box center [248, 247] width 10 height 10
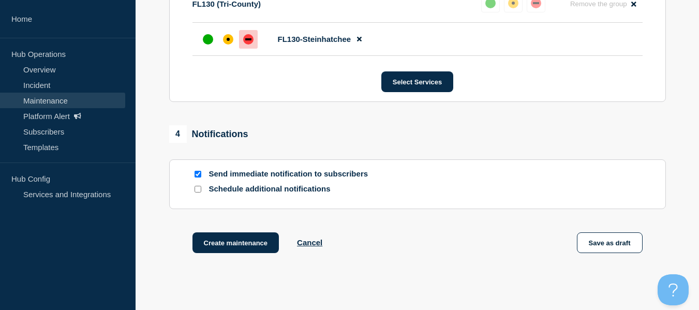
scroll to position [633, 0]
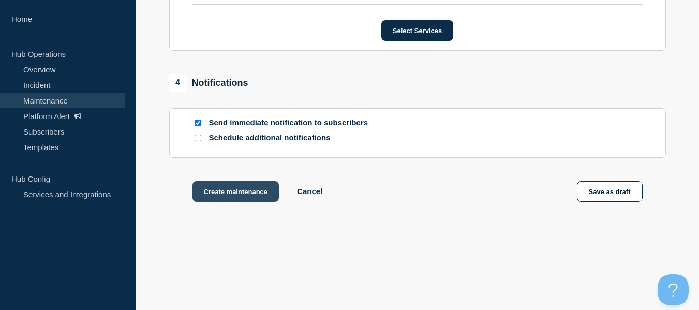
click at [223, 195] on button "Create maintenance" at bounding box center [235, 191] width 87 height 21
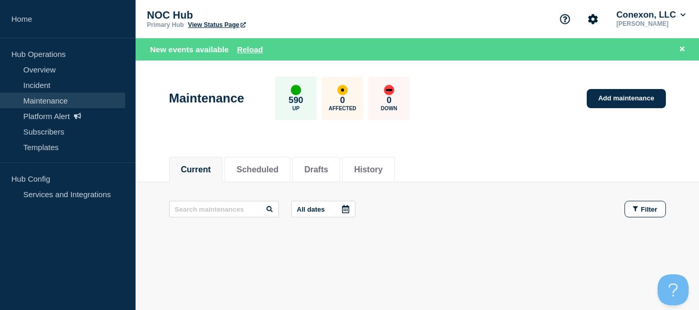
click at [237, 42] on div "New events available Reload" at bounding box center [417, 49] width 563 height 22
click at [241, 49] on button "Reload" at bounding box center [250, 49] width 26 height 9
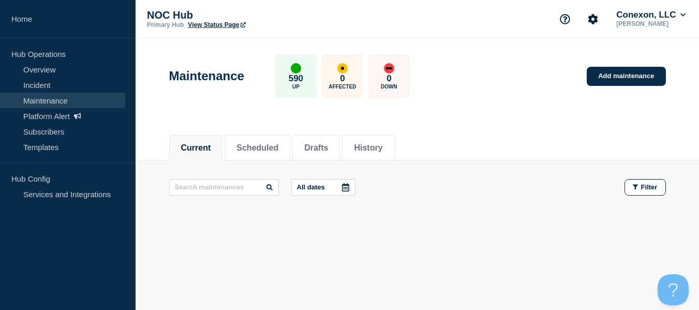
click at [495, 24] on div "NOC Hub Primary Hub View Status Page Conexon, LLC [PERSON_NAME]" at bounding box center [417, 19] width 563 height 38
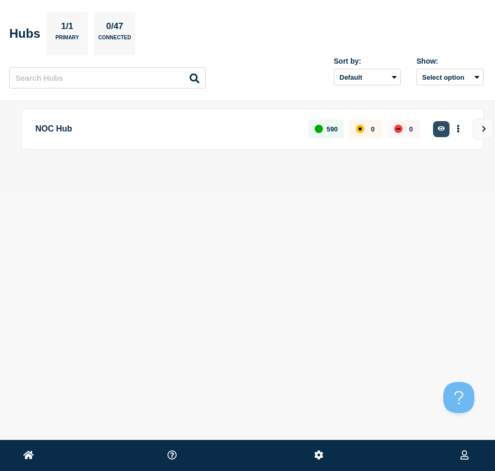
click at [442, 126] on icon "button" at bounding box center [442, 128] width 8 height 7
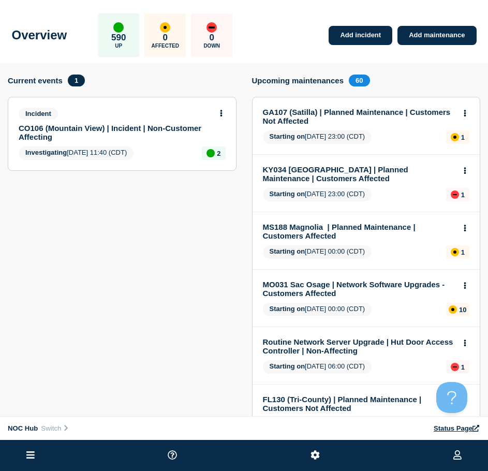
click at [85, 126] on link "CO106 (Mountain View) | Incident | Non-Customer Affecting" at bounding box center [115, 133] width 193 height 18
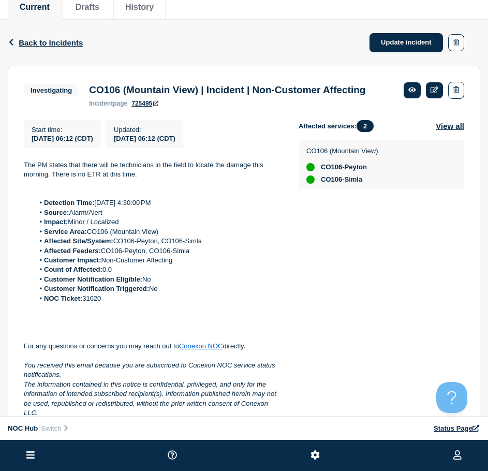
scroll to position [207, 0]
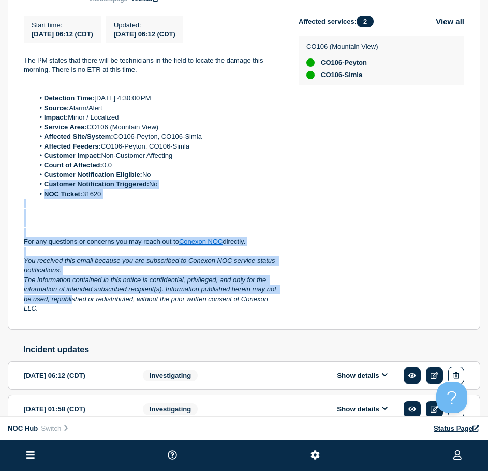
drag, startPoint x: 72, startPoint y: 320, endPoint x: 48, endPoint y: 199, distance: 124.0
click at [48, 199] on div "The PM states that there will be technicians in the field to locate the damage …" at bounding box center [153, 185] width 258 height 258
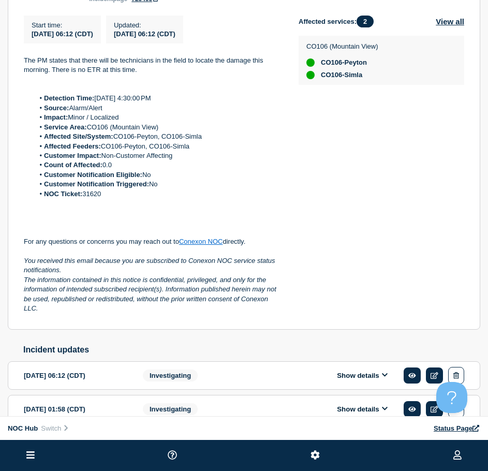
click at [57, 313] on p "The information contained in this notice is confidential, privileged, and only …" at bounding box center [153, 294] width 258 height 38
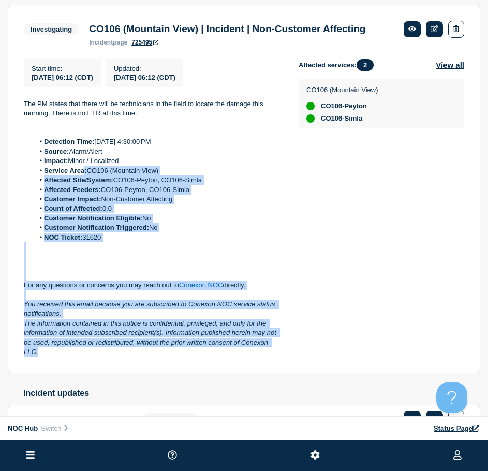
scroll to position [103, 0]
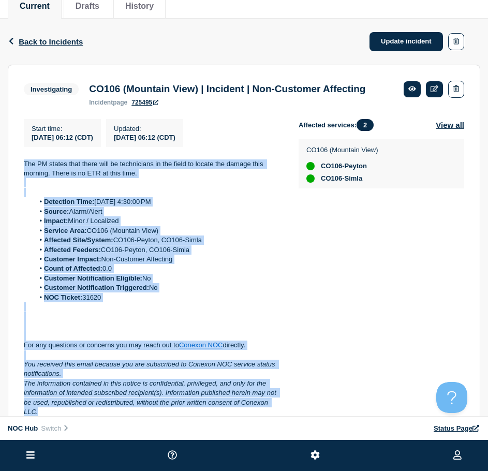
drag, startPoint x: 50, startPoint y: 326, endPoint x: 19, endPoint y: 179, distance: 150.1
click at [19, 179] on section "Investigating CO106 (Mountain View) | Incident | Non-Customer Affecting inciden…" at bounding box center [244, 249] width 472 height 368
copy div "The PM states that there will be technicians in the field to locate the damage …"
click at [404, 43] on link "Update incident" at bounding box center [405, 41] width 73 height 19
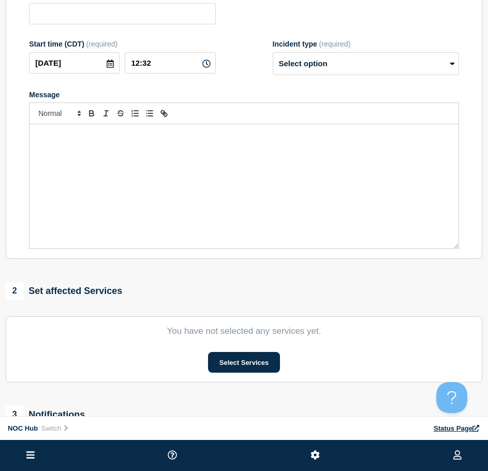
type input "CO106 (Mountain View) | Incident | Non-Customer Affecting"
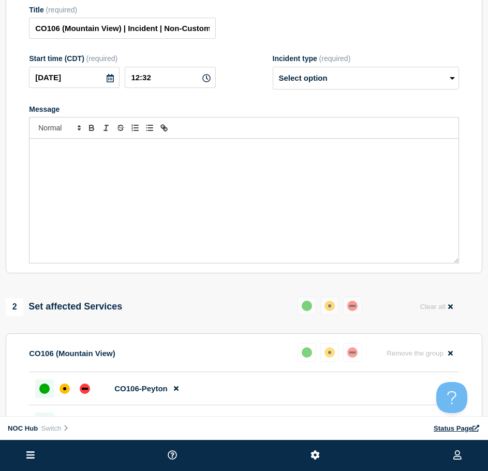
click at [186, 190] on div "Message" at bounding box center [243, 201] width 429 height 124
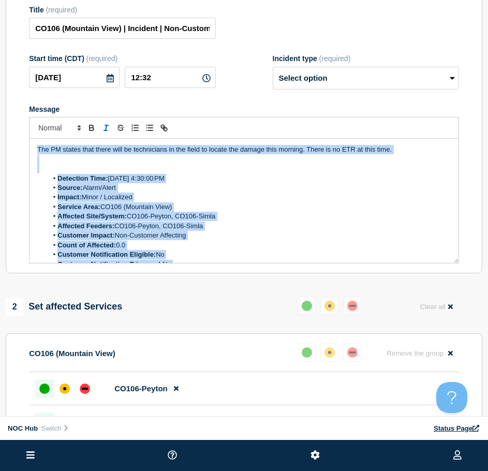
drag, startPoint x: 375, startPoint y: 236, endPoint x: -28, endPoint y: 136, distance: 415.7
click at [0, 136] on html "Home Hub Operations Overview Incident Maintenance Platform Alert Subscribers Te…" at bounding box center [244, 132] width 488 height 471
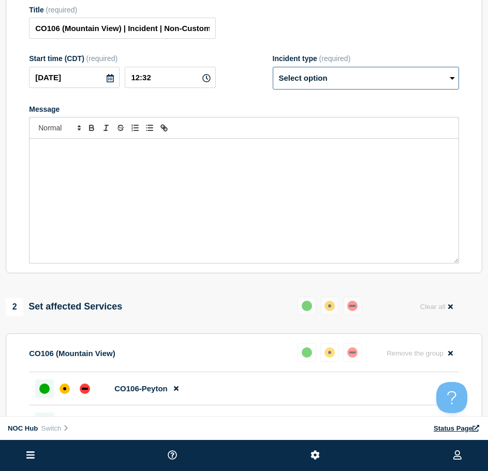
click at [380, 74] on select "Select option Investigating Identified Monitoring Resolved" at bounding box center [366, 78] width 186 height 23
select select "resolved"
click at [273, 71] on select "Select option Investigating Identified Monitoring Resolved" at bounding box center [366, 78] width 186 height 23
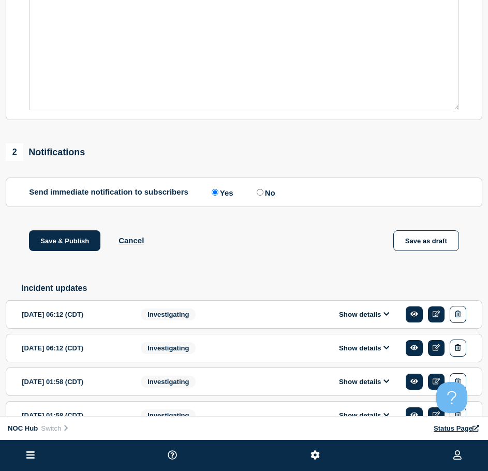
scroll to position [362, 0]
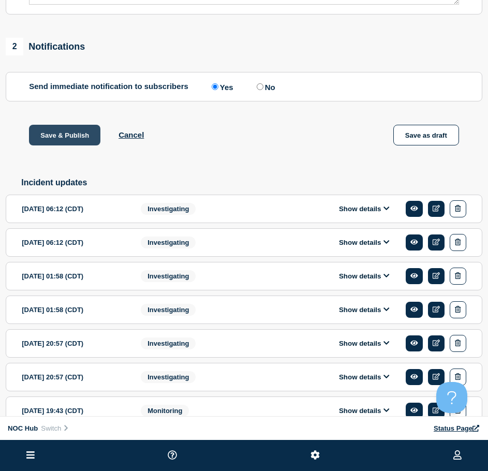
click at [63, 145] on button "Save & Publish" at bounding box center [64, 135] width 71 height 21
